Goal: Task Accomplishment & Management: Manage account settings

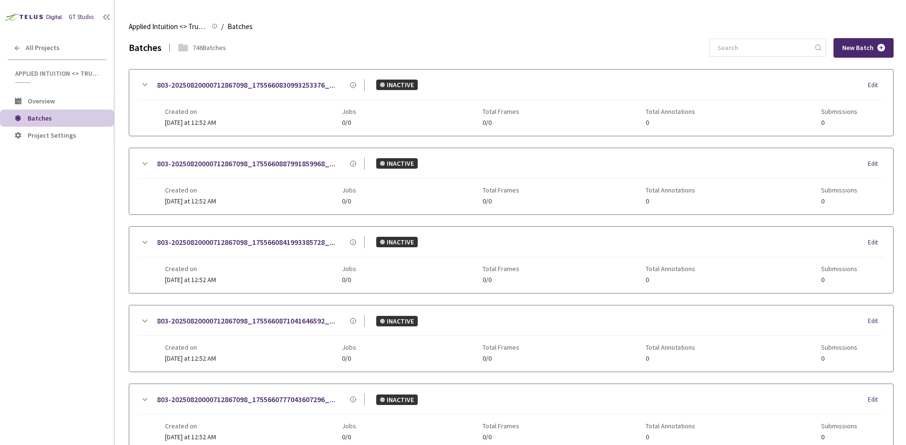
scroll to position [12, 0]
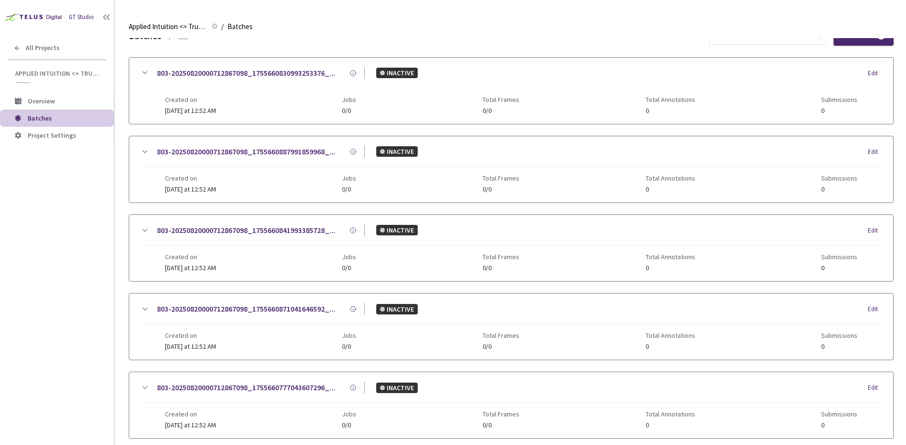
click at [85, 283] on div "GT Studio All Projects Applied Intuition <> Trucking Cam SemSeg (Road Structure…" at bounding box center [57, 209] width 114 height 419
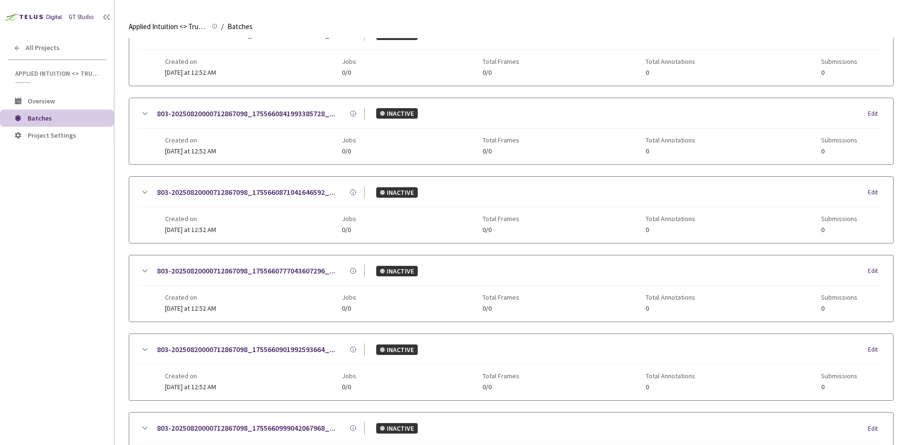
scroll to position [448, 0]
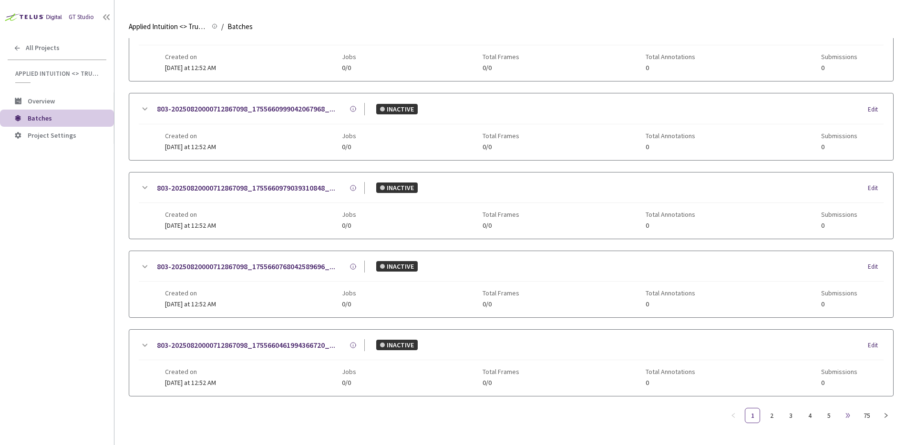
click at [846, 415] on span "•••" at bounding box center [847, 415] width 15 height 15
click at [871, 414] on link "75" at bounding box center [867, 416] width 14 height 14
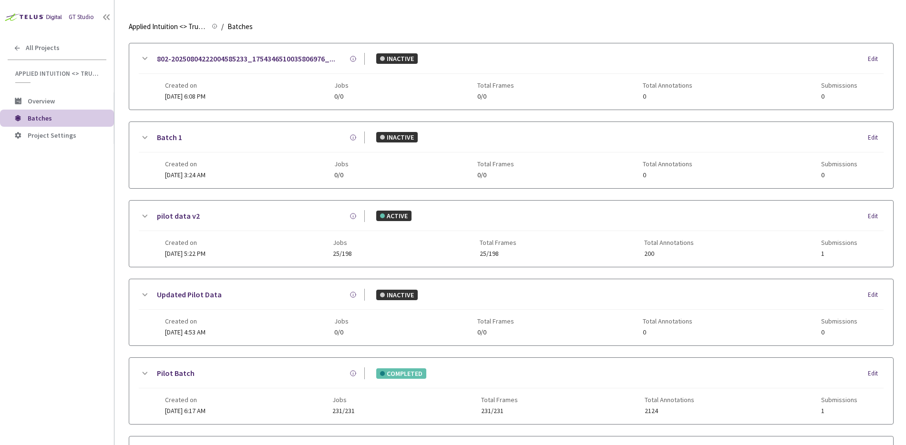
scroll to position [0, 0]
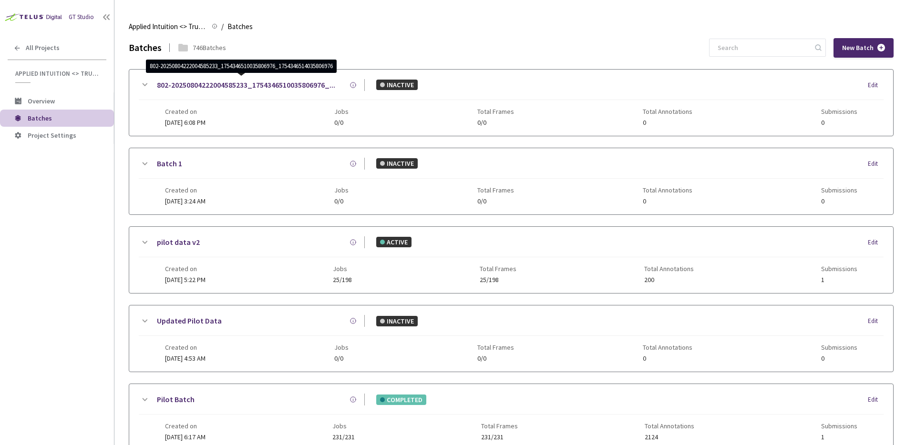
click at [210, 45] on div "746 Batches" at bounding box center [209, 48] width 33 height 10
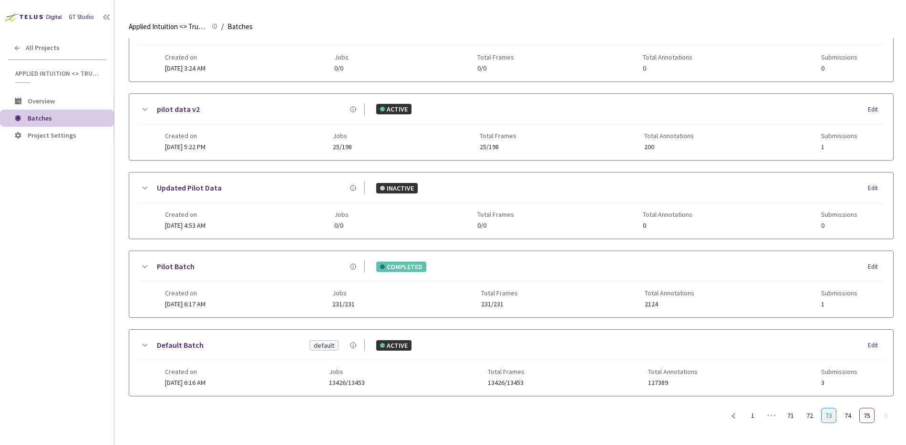
click at [831, 419] on link "73" at bounding box center [829, 416] width 14 height 14
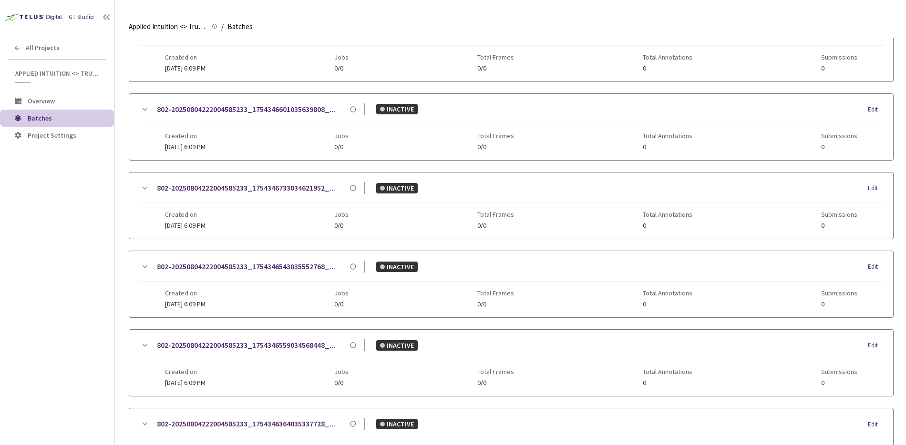
scroll to position [0, 0]
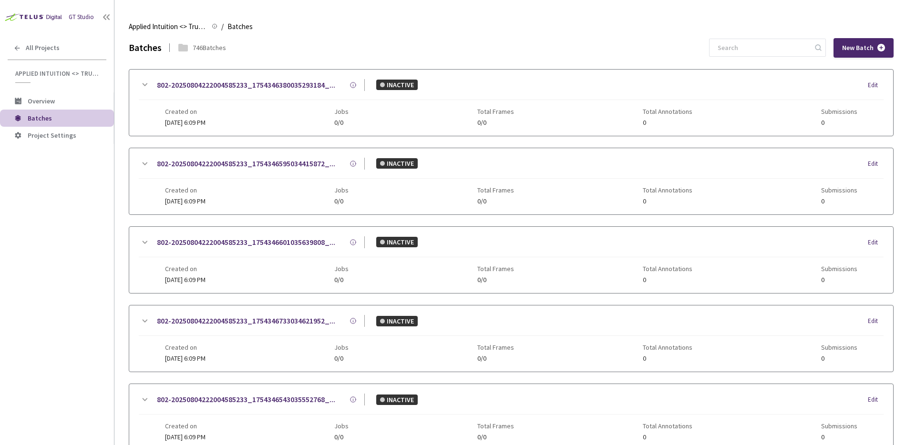
click at [875, 83] on div "Edit" at bounding box center [876, 86] width 16 height 10
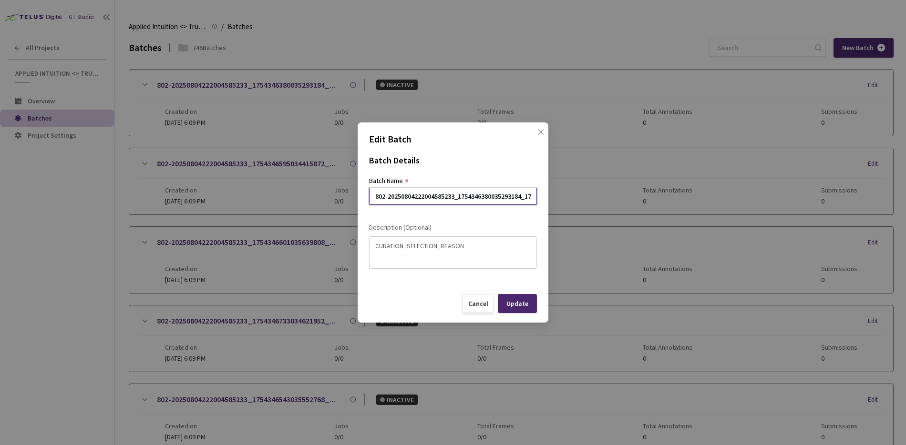
drag, startPoint x: 455, startPoint y: 192, endPoint x: 574, endPoint y: 200, distance: 120.0
click at [574, 200] on div "Edit Batch Batch Details Batch Name 802-20250804222004585233_175434638003529318…" at bounding box center [453, 222] width 906 height 445
drag, startPoint x: 486, startPoint y: 196, endPoint x: 313, endPoint y: 197, distance: 172.2
click at [313, 197] on div "Edit Batch Batch Details Batch Name 802-20250804222004585233_175434638003529318…" at bounding box center [453, 222] width 906 height 445
click at [375, 195] on input "802-20250804222004585233_1754346380035293184_1754346404035257344" at bounding box center [453, 196] width 168 height 17
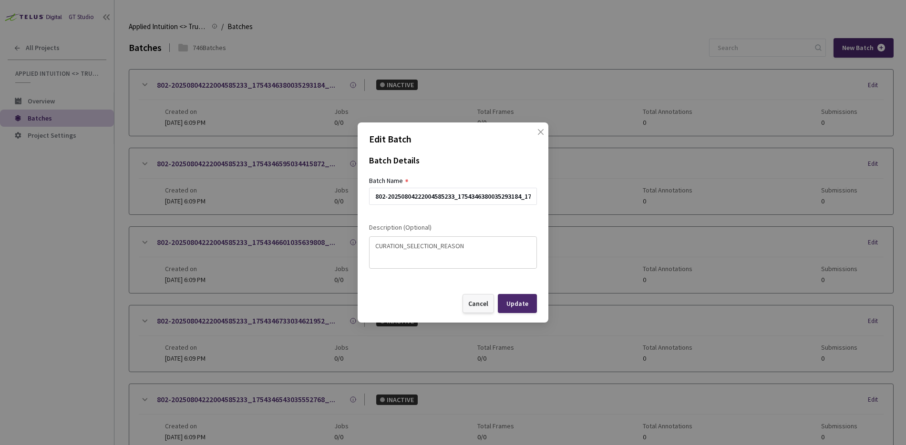
click at [481, 302] on div "Cancel" at bounding box center [478, 304] width 20 height 8
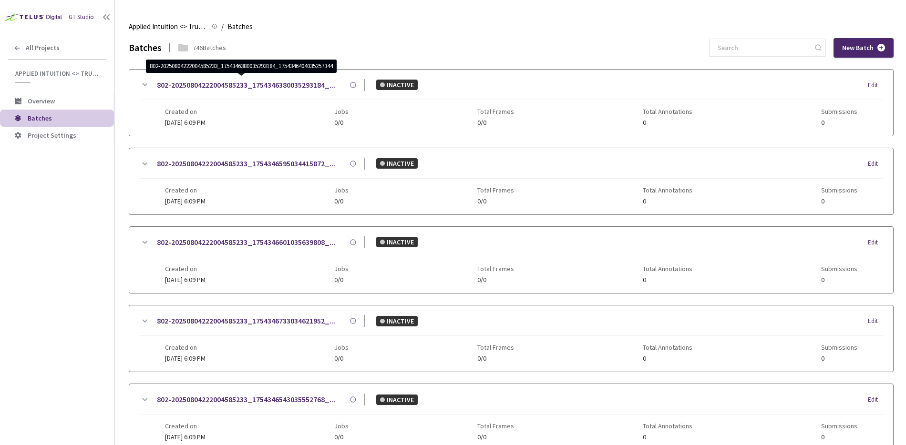
click at [218, 48] on div "746 Batches" at bounding box center [209, 48] width 33 height 10
click at [147, 82] on icon at bounding box center [144, 84] width 11 height 11
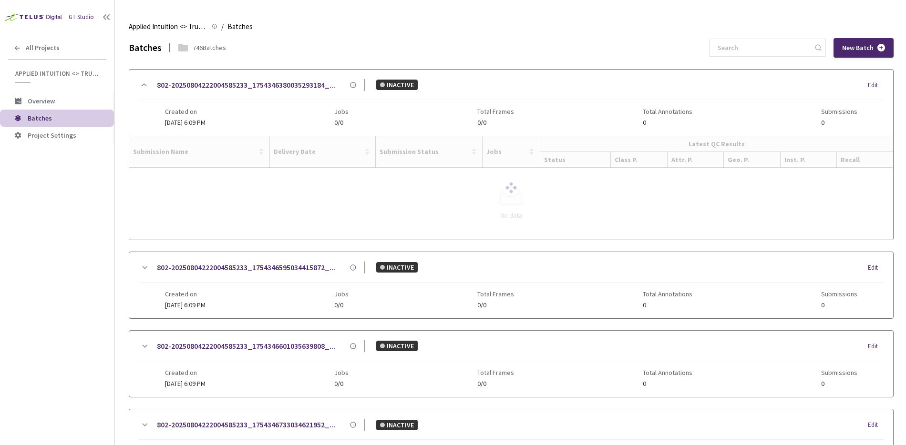
click at [354, 83] on icon at bounding box center [353, 85] width 7 height 7
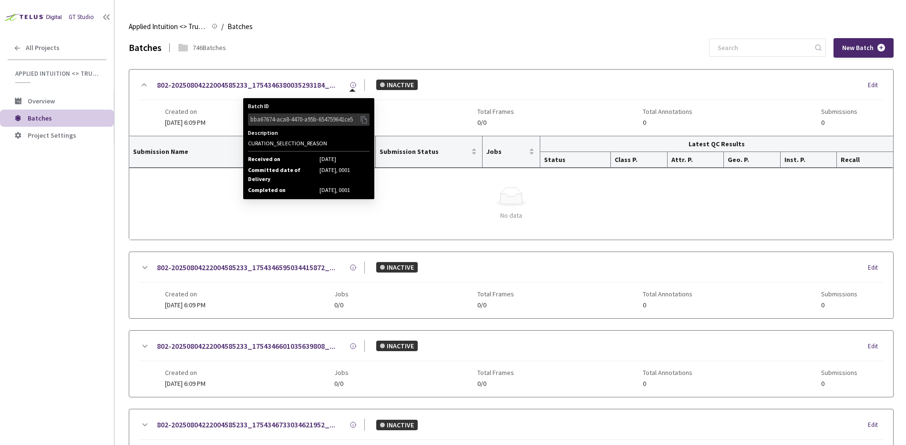
click at [342, 120] on div "bba67674-aca8-4470-a95b-654759641ce5" at bounding box center [304, 120] width 109 height 10
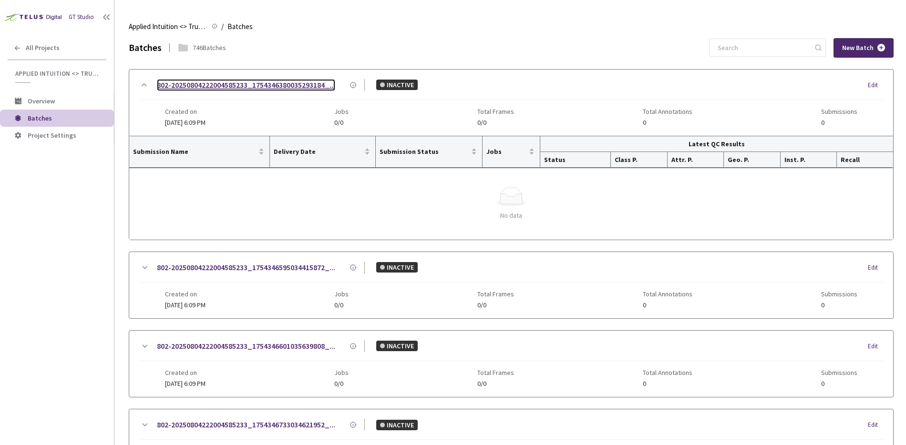
click at [220, 89] on link "802-20250804222004585233_1754346380035293184_..." at bounding box center [246, 85] width 178 height 12
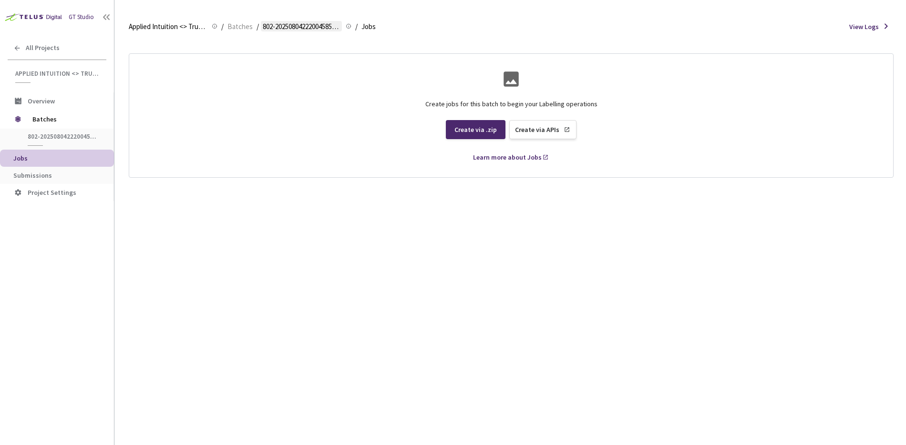
click at [301, 32] on span "802-20250804222004585233_1754346380035293184_1754346404035257344" at bounding box center [301, 26] width 77 height 11
click at [302, 25] on span "802-20250804222004585233_1754346380035293184_1754346404035257344" at bounding box center [301, 26] width 77 height 11
drag, startPoint x: 303, startPoint y: 23, endPoint x: 298, endPoint y: 26, distance: 5.6
click at [303, 23] on span "802-20250804222004585233_1754346380035293184_1754346404035257344" at bounding box center [301, 26] width 77 height 11
click at [223, 31] on li "/" at bounding box center [222, 26] width 2 height 11
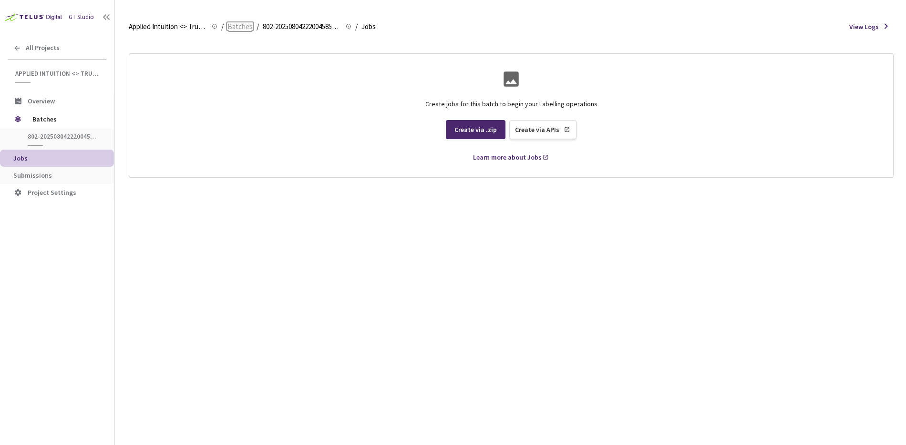
click at [246, 24] on span "Batches" at bounding box center [240, 26] width 25 height 11
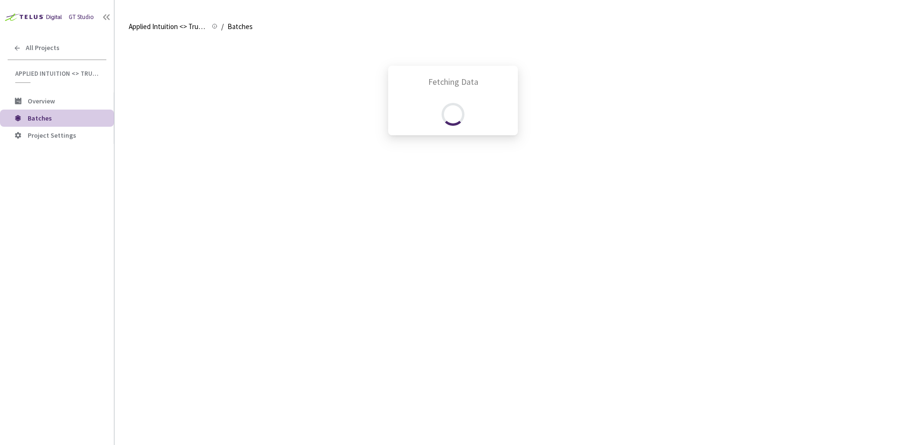
scroll to position [41, 0]
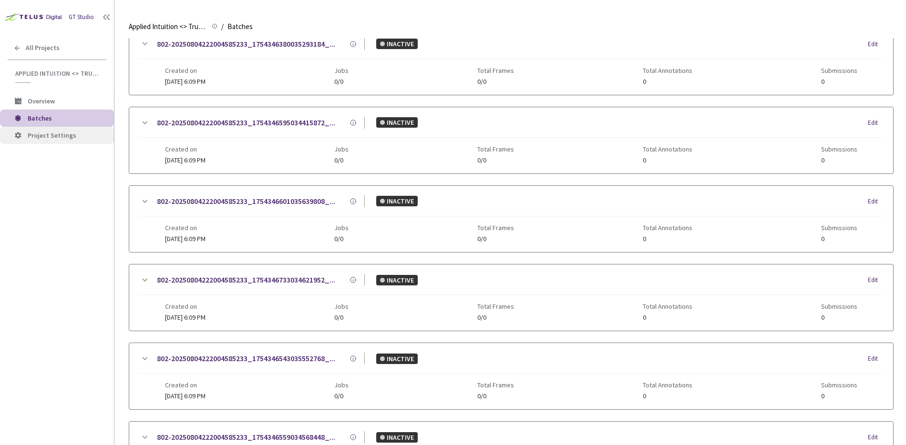
click at [53, 131] on span "Project Settings" at bounding box center [52, 135] width 49 height 9
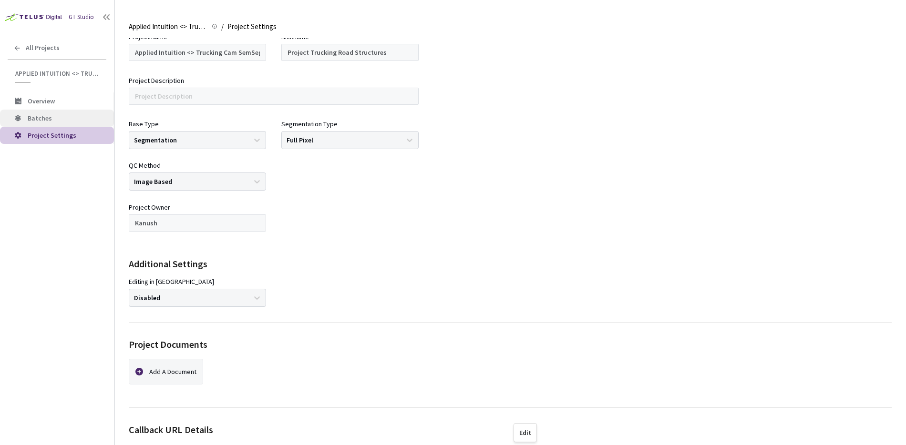
click at [59, 119] on span "Batches" at bounding box center [67, 118] width 79 height 8
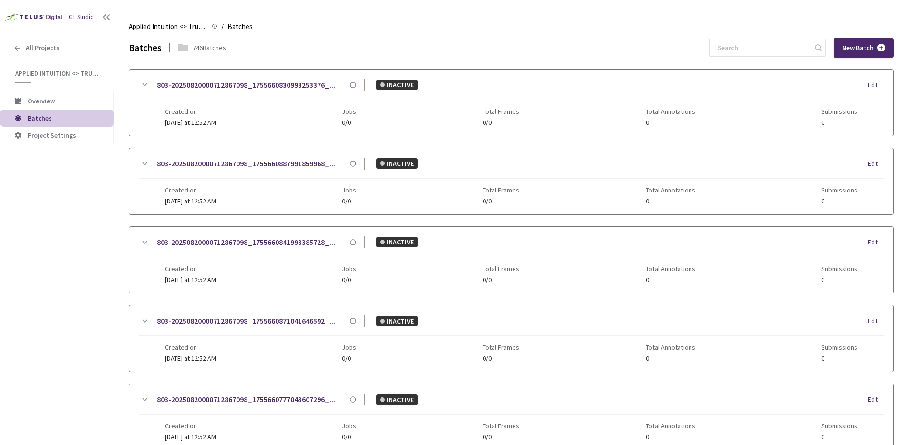
click at [867, 84] on div "INACTIVE Edit" at bounding box center [624, 85] width 519 height 10
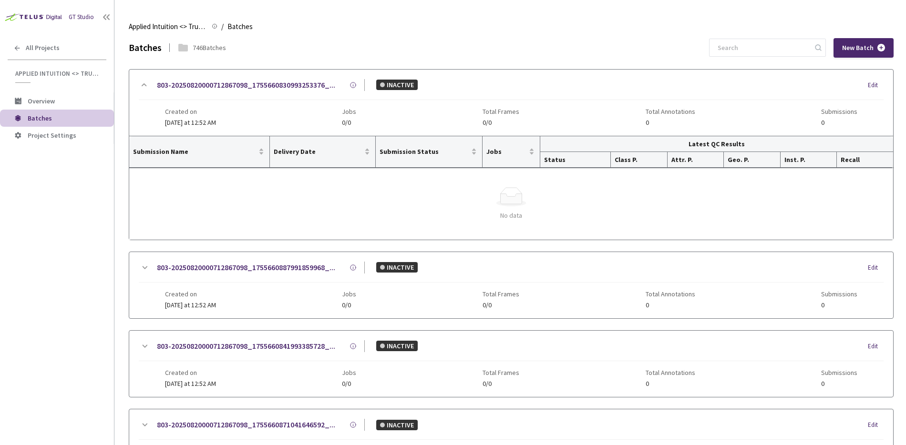
click at [145, 70] on div "803-20250820000712867098_1755660830993253376_... 803-20250820000712867098_17556…" at bounding box center [511, 103] width 764 height 66
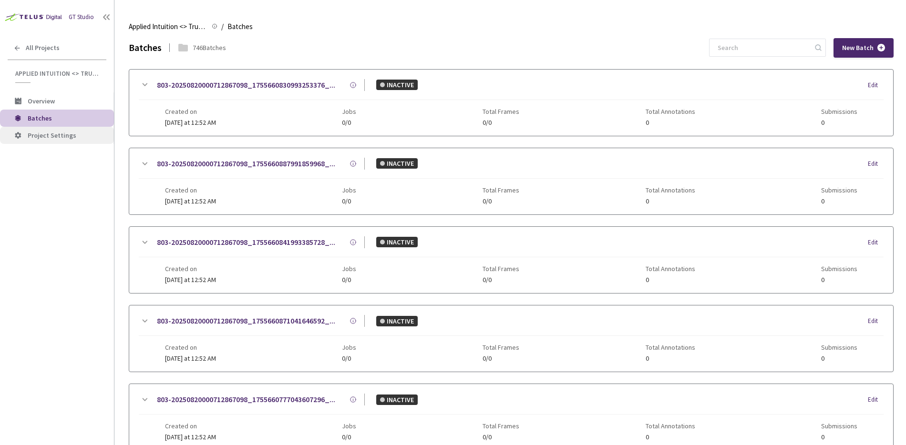
click at [63, 129] on li "Project Settings" at bounding box center [57, 135] width 114 height 17
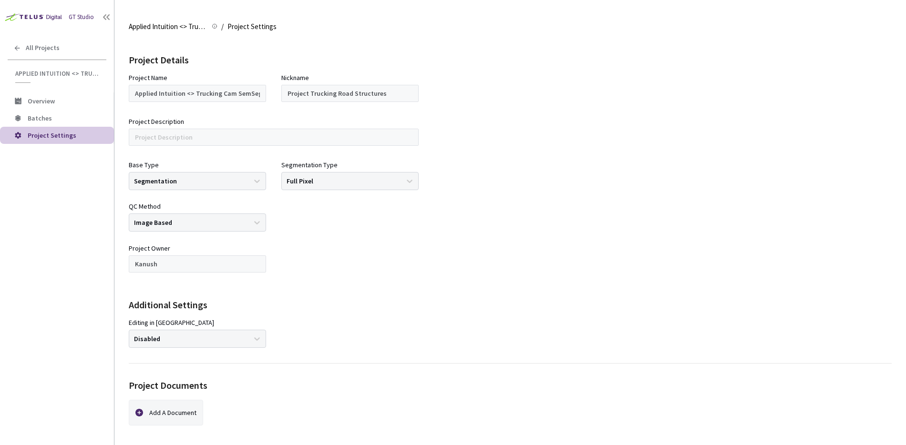
click at [46, 87] on div "GT Studio All Projects Applied Intuition <> Trucking Cam SemSeg (Road Structure…" at bounding box center [57, 209] width 114 height 419
click at [47, 100] on span "Overview" at bounding box center [41, 101] width 27 height 9
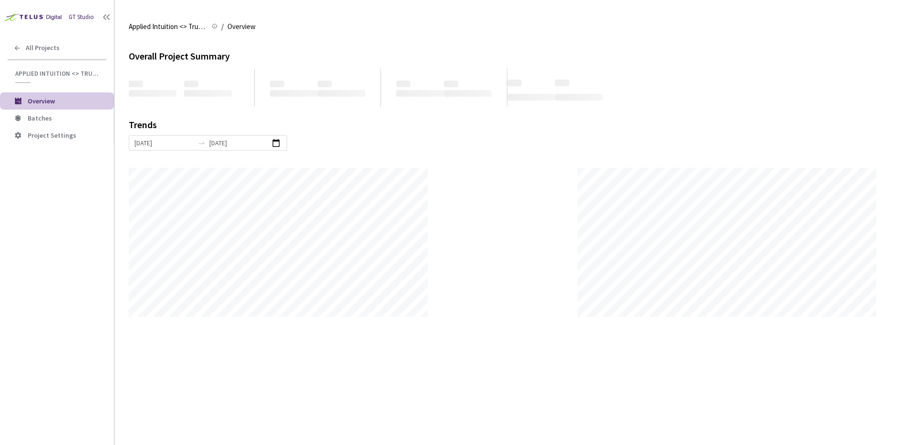
scroll to position [445, 906]
click at [46, 116] on span "Batches" at bounding box center [40, 118] width 24 height 9
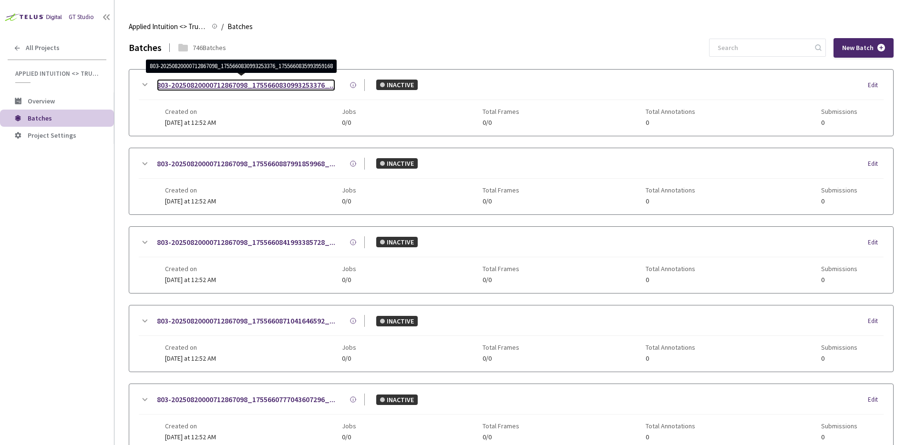
click at [297, 84] on link "803-20250820000712867098_1755660830993253376_..." at bounding box center [246, 85] width 178 height 12
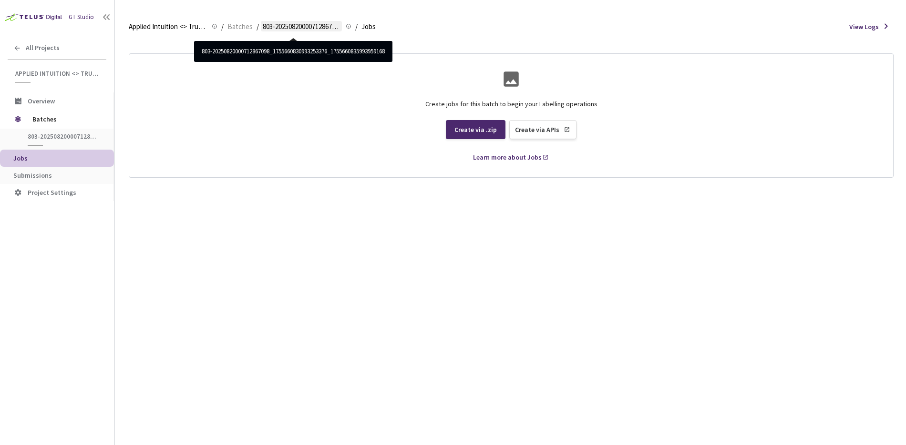
click at [275, 27] on span "803-20250820000712867098_1755660830993253376_1755660835993959168" at bounding box center [301, 26] width 77 height 11
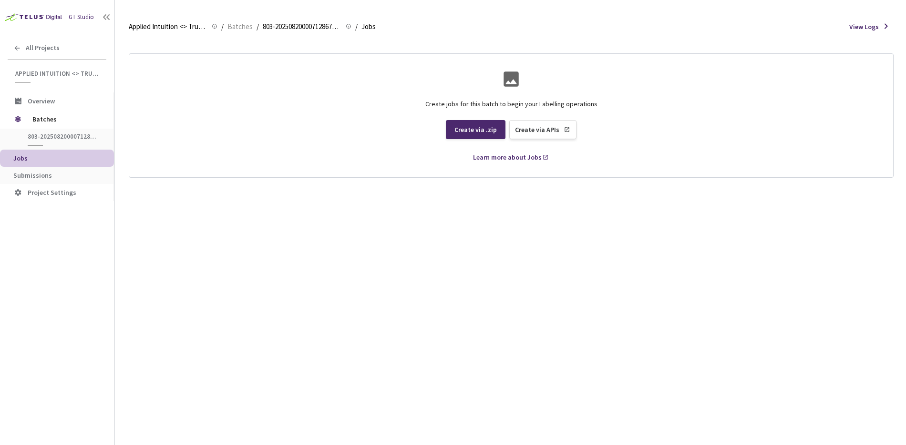
click at [257, 25] on li "/" at bounding box center [258, 26] width 2 height 11
click at [239, 27] on span "Batches" at bounding box center [240, 26] width 25 height 11
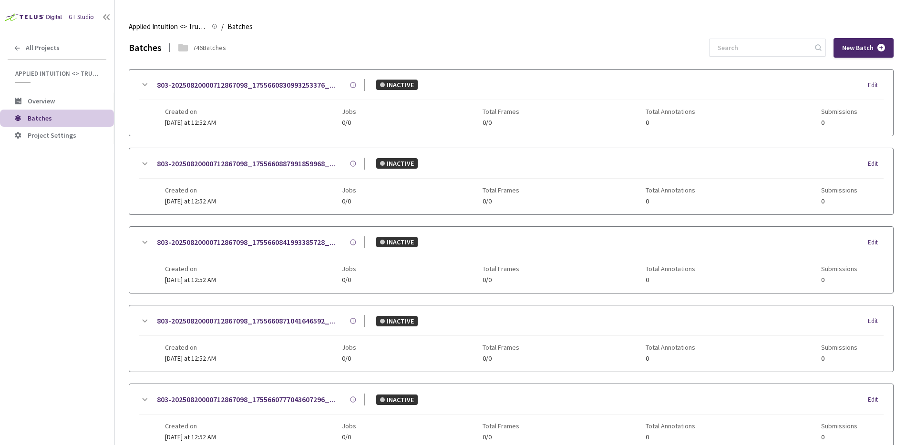
click at [877, 83] on div "Edit" at bounding box center [876, 86] width 16 height 10
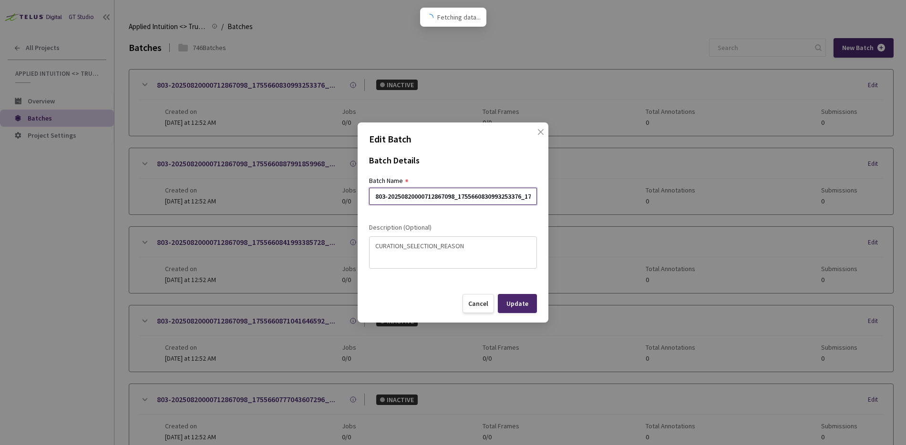
click at [492, 198] on input "803-20250820000712867098_1755660830993253376_1755660835993959168" at bounding box center [453, 196] width 168 height 17
click at [536, 133] on span "Close" at bounding box center [541, 141] width 27 height 27
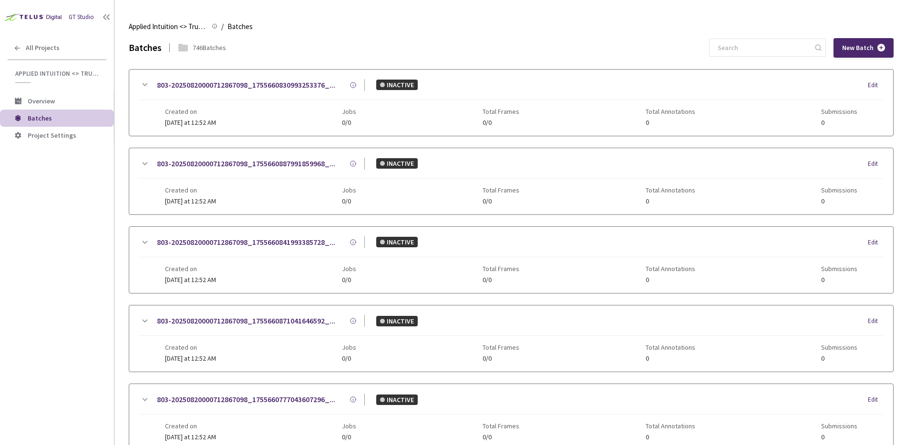
scroll to position [448, 0]
